Goal: Consume media (video, audio)

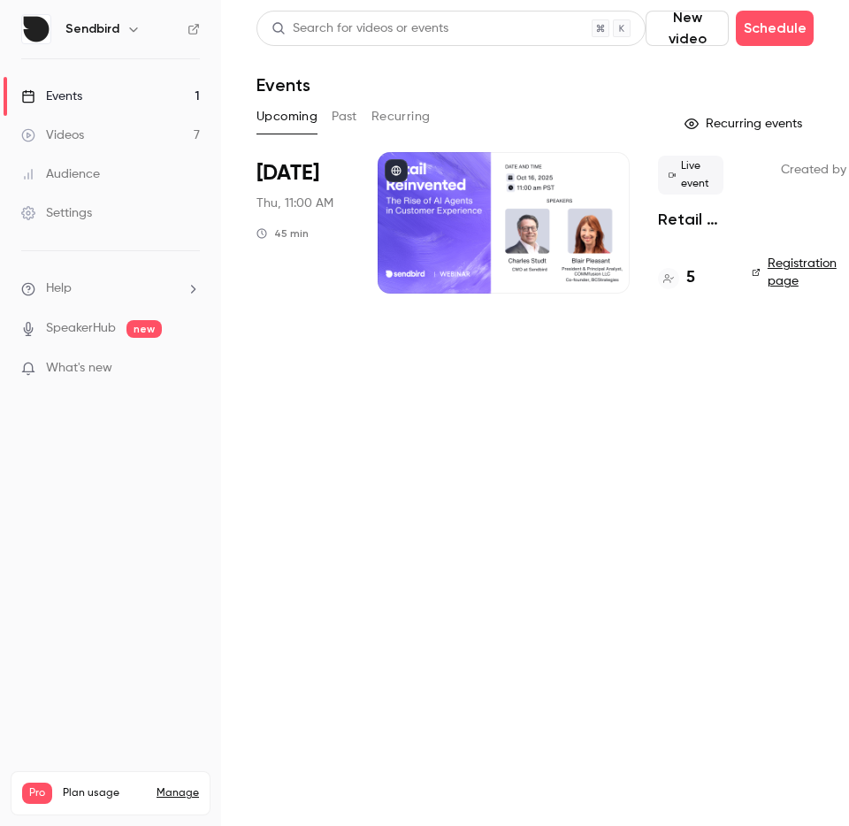
click at [292, 179] on span "[DATE]" at bounding box center [287, 173] width 63 height 28
click at [686, 271] on h4 "5" at bounding box center [690, 278] width 9 height 24
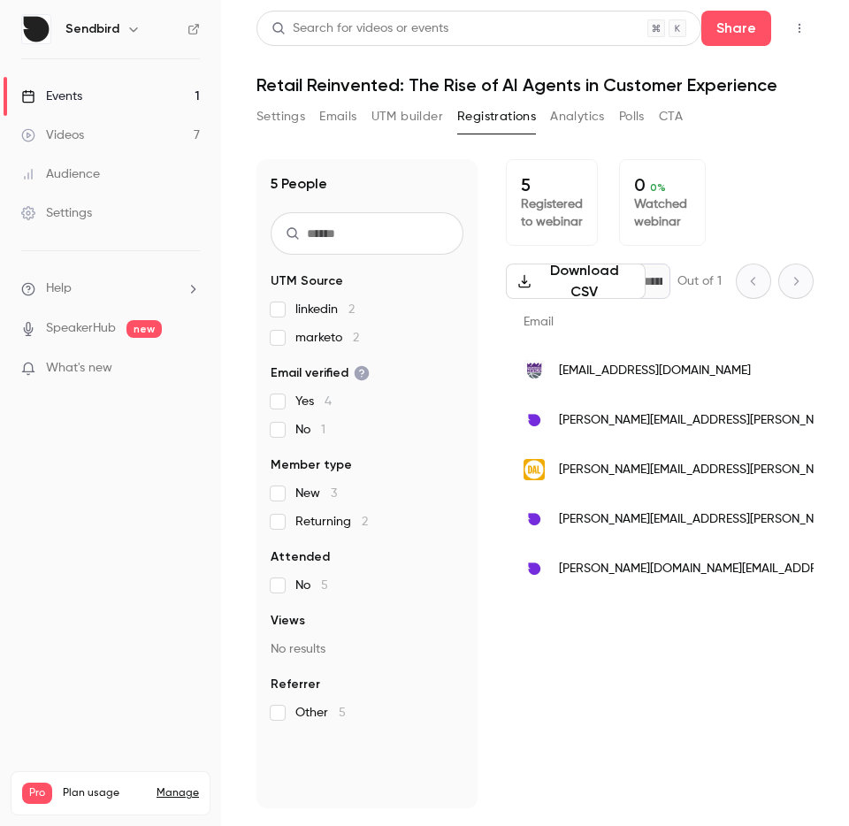
click at [92, 140] on link "Videos 7" at bounding box center [110, 135] width 221 height 39
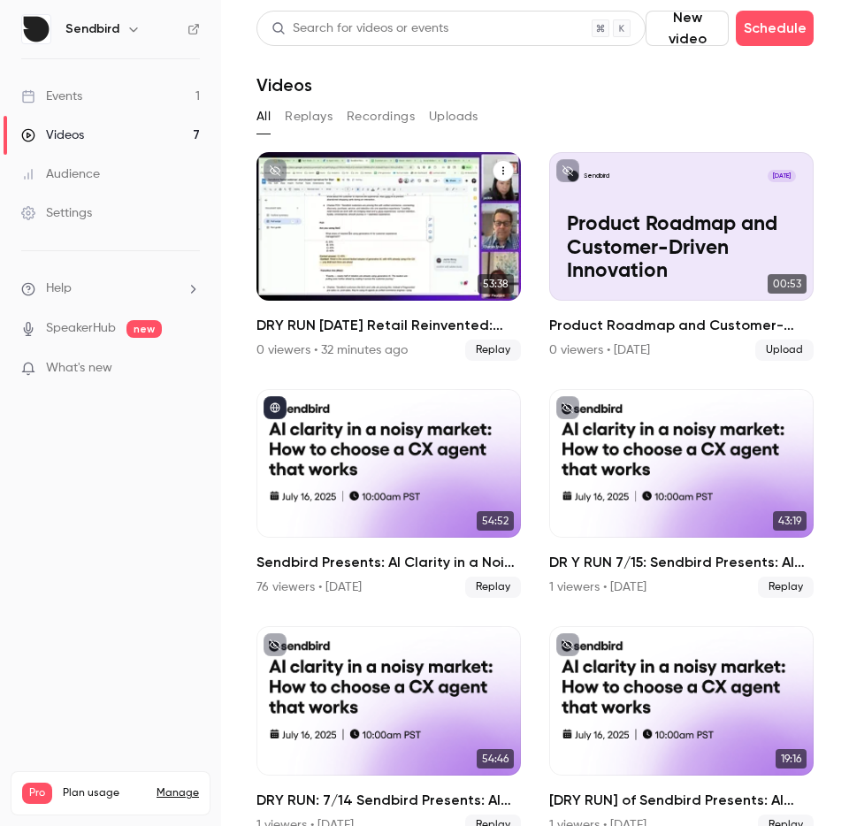
click at [339, 330] on h2 "DRY RUN [DATE] Retail Reinvented: The Rise of AI Agents in Customer Experience" at bounding box center [388, 325] width 264 height 21
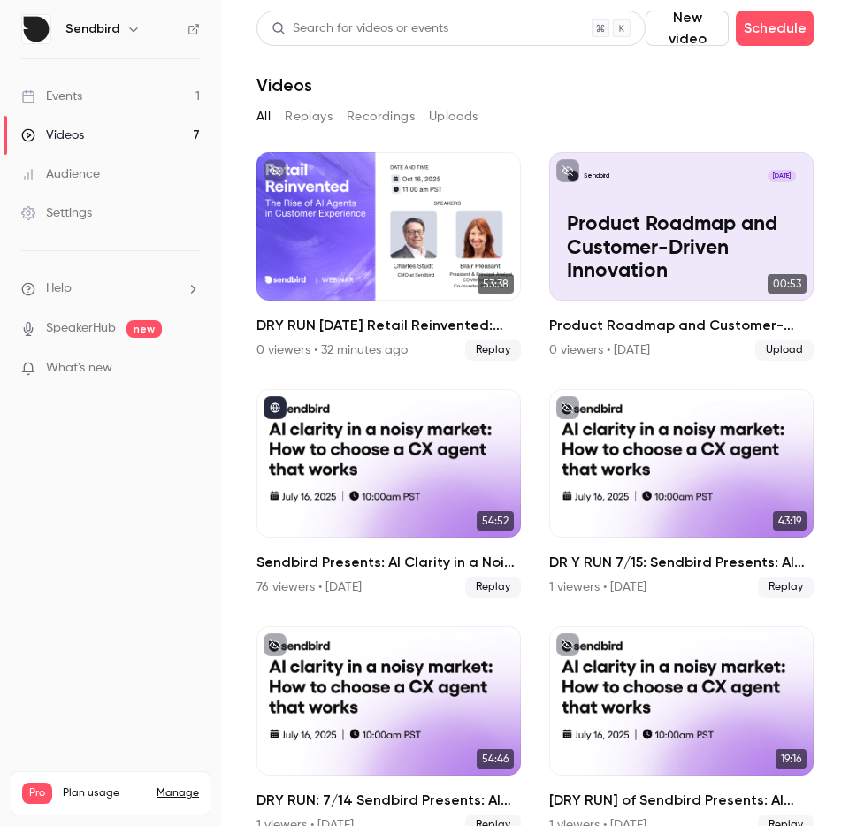
click at [86, 105] on link "Events 1" at bounding box center [110, 96] width 221 height 39
